Goal: Go to known website: Go to known website

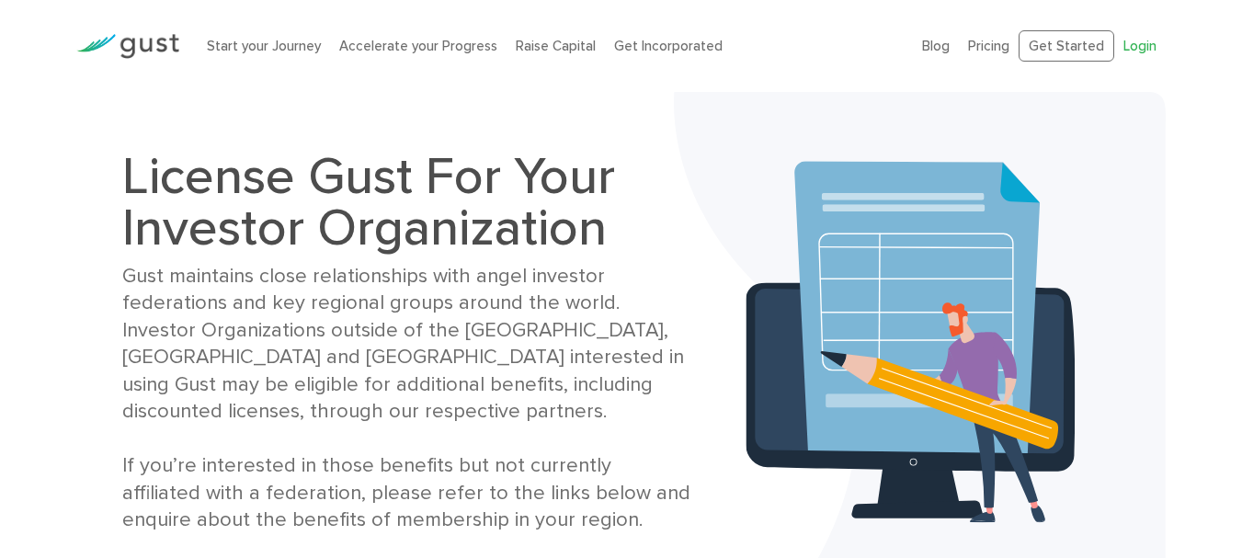
click at [1141, 44] on link "Login" at bounding box center [1140, 46] width 33 height 17
click at [1140, 51] on link "Login" at bounding box center [1140, 46] width 33 height 17
